Goal: Task Accomplishment & Management: Use online tool/utility

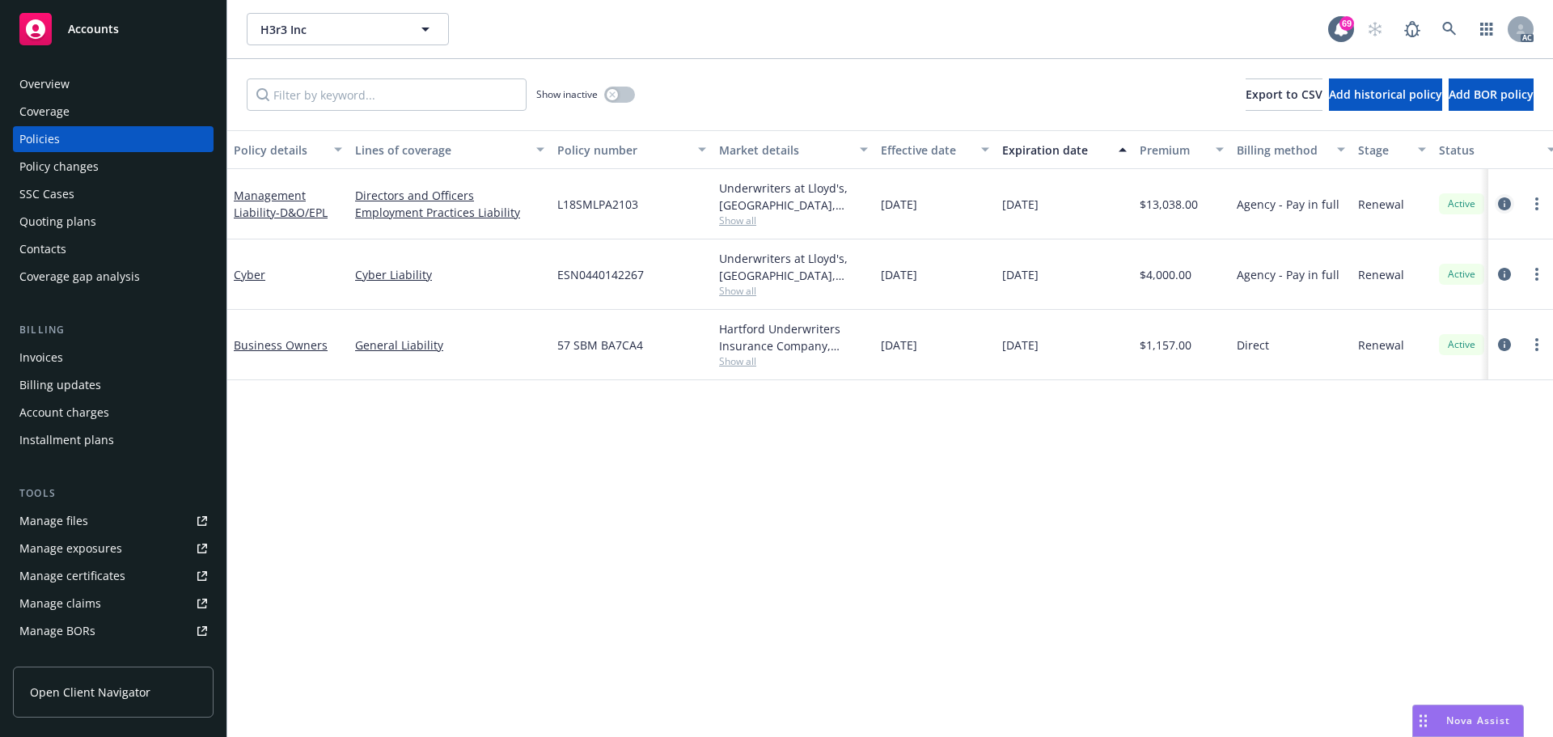
click at [1502, 205] on icon "circleInformation" at bounding box center [1504, 203] width 13 height 13
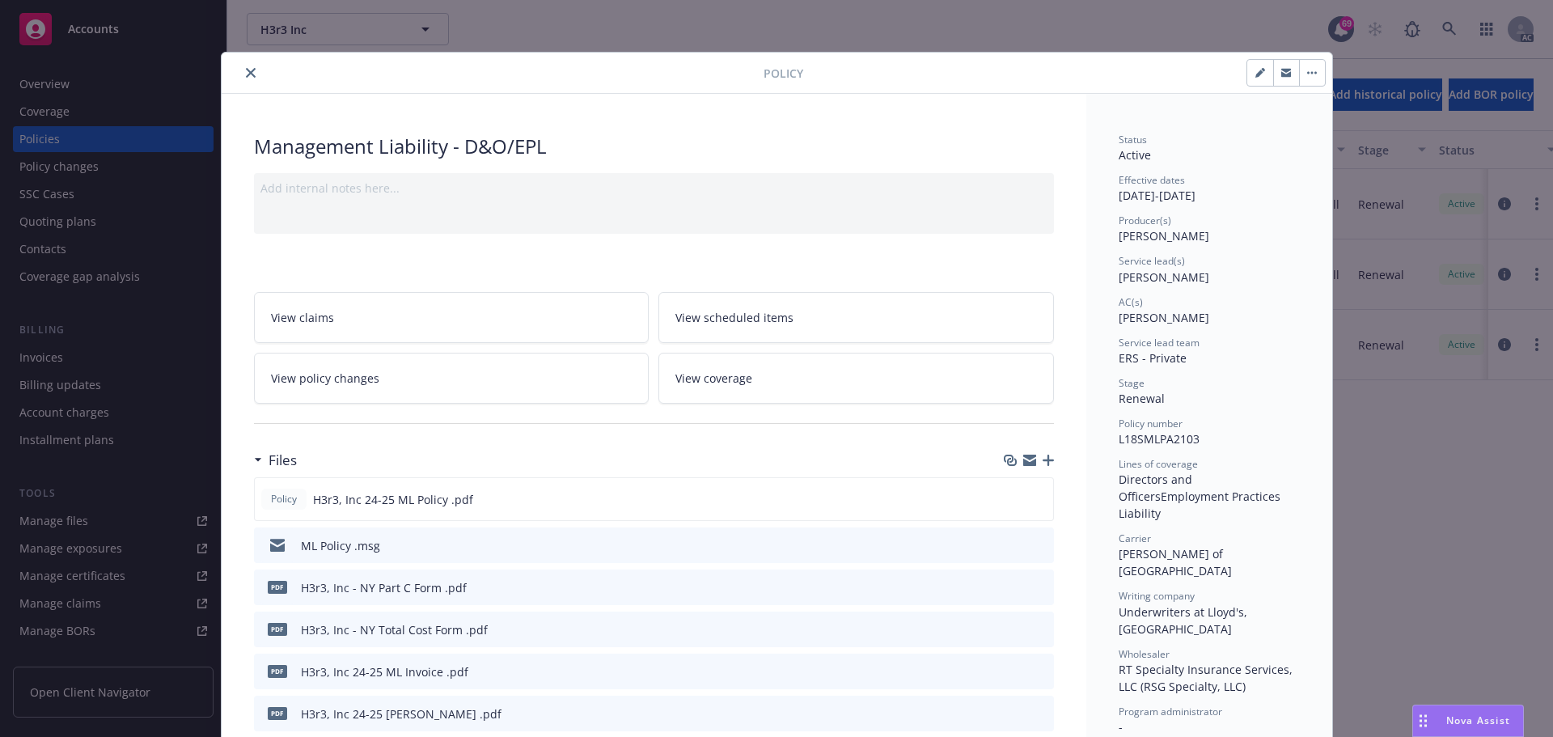
click at [248, 75] on icon "close" at bounding box center [251, 73] width 10 height 10
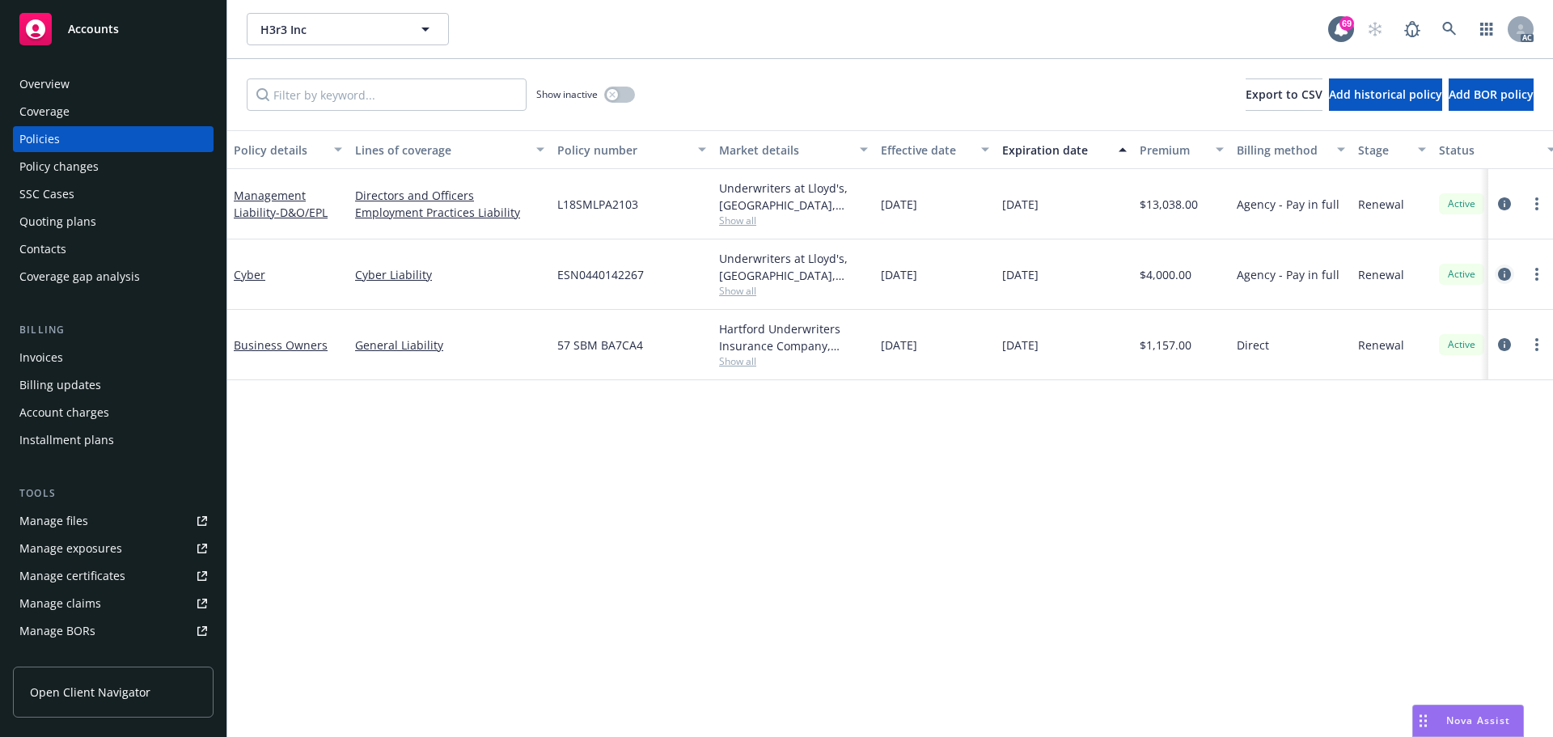
click at [1506, 274] on icon "circleInformation" at bounding box center [1504, 274] width 13 height 13
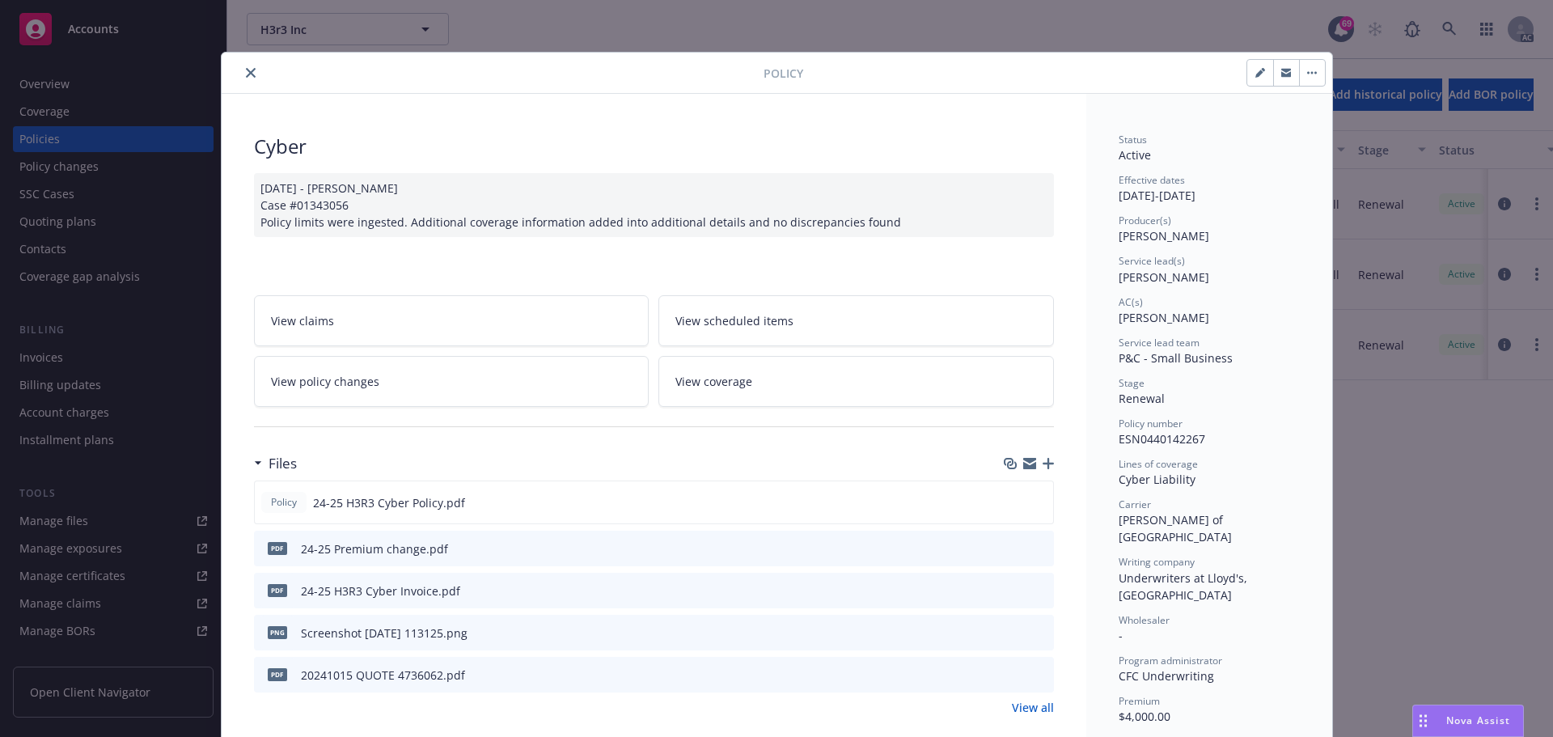
click at [255, 74] on div at bounding box center [496, 72] width 536 height 19
click at [246, 76] on icon "close" at bounding box center [251, 73] width 10 height 10
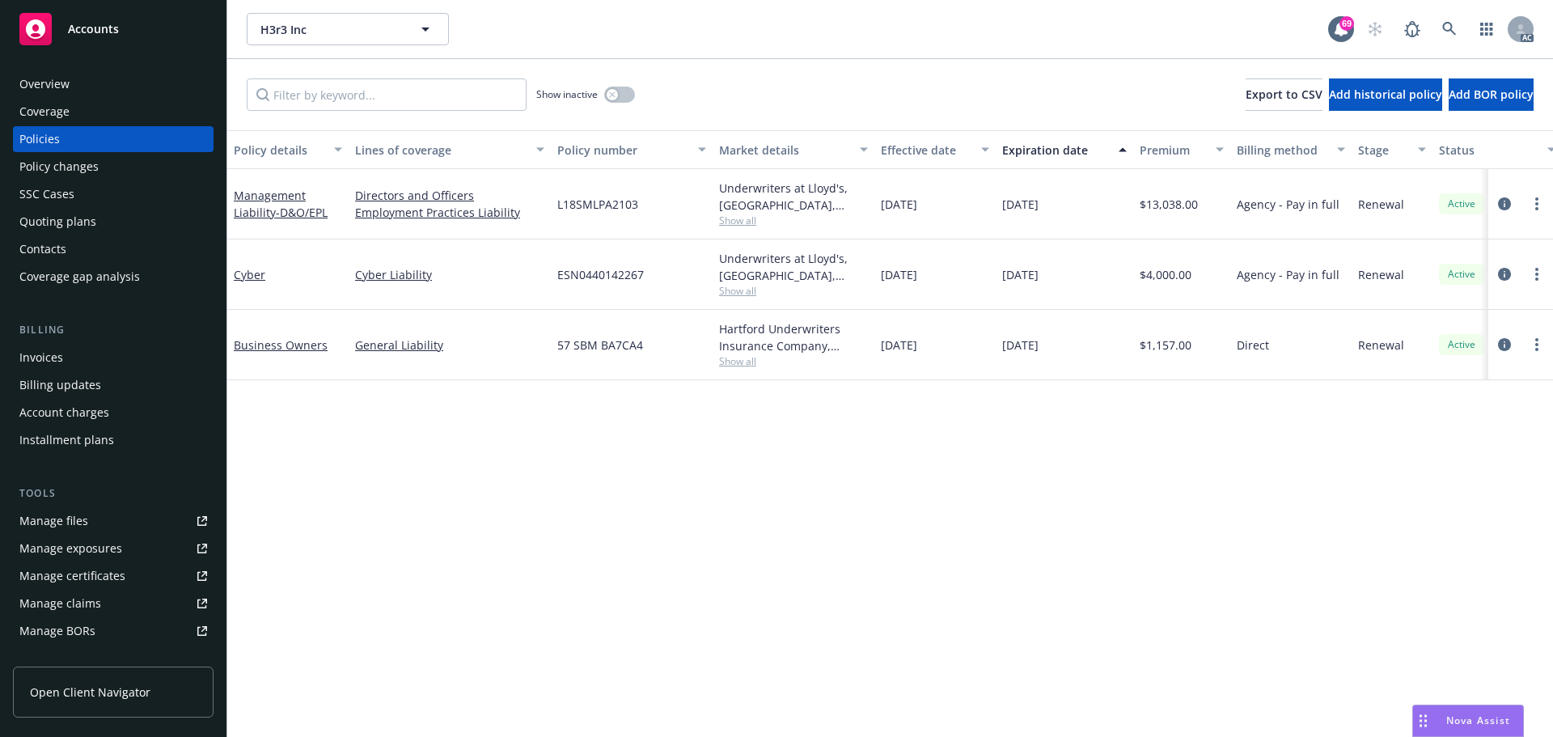
drag, startPoint x: 1074, startPoint y: 278, endPoint x: 1001, endPoint y: 278, distance: 73.6
click at [1001, 278] on div "[DATE]" at bounding box center [1065, 274] width 138 height 70
copy span "[DATE]"
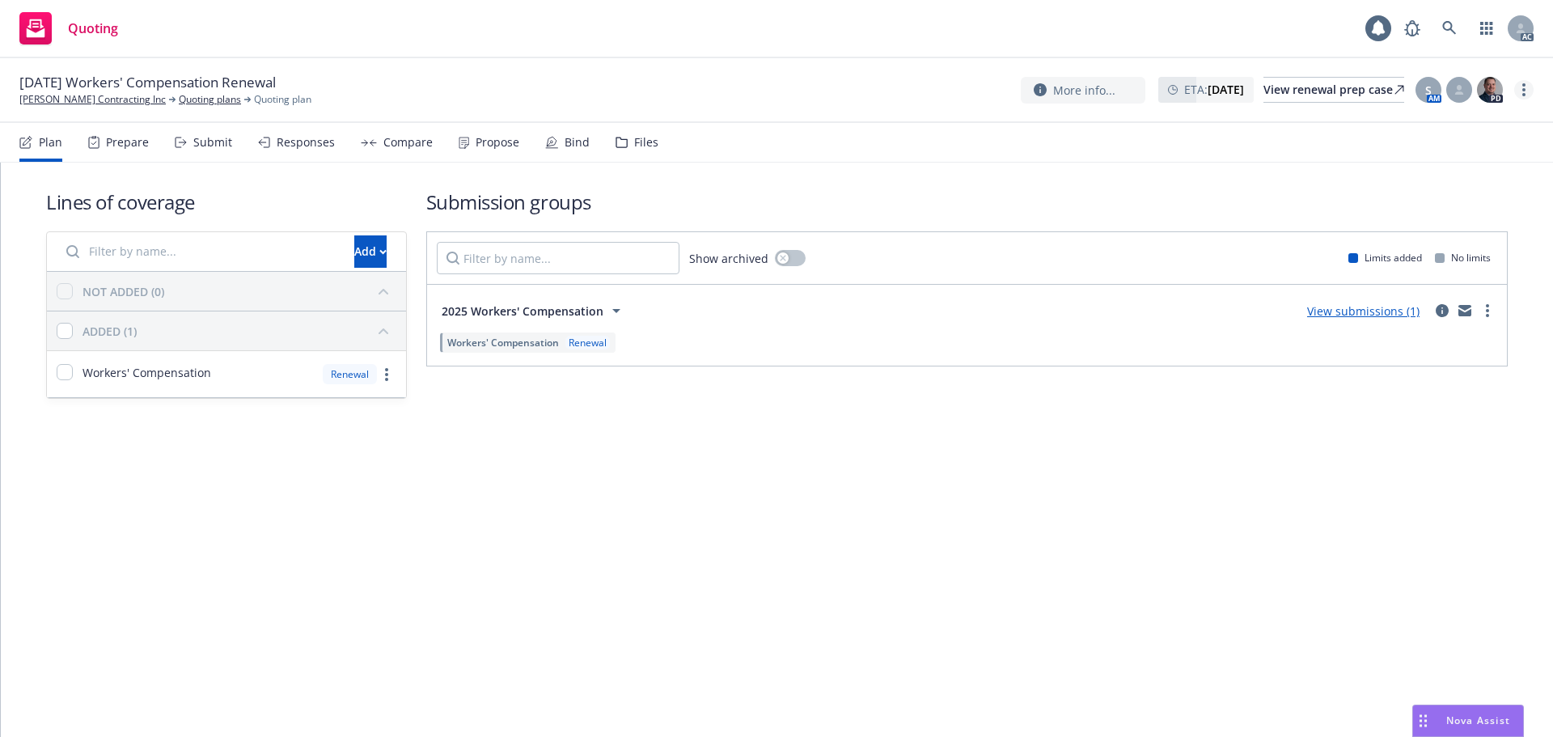
click at [1520, 87] on link "more" at bounding box center [1524, 89] width 19 height 19
drag, startPoint x: 1430, startPoint y: 127, endPoint x: 1411, endPoint y: 126, distance: 18.6
click at [1429, 126] on link "Copy logging email" at bounding box center [1443, 123] width 180 height 32
